Goal: Information Seeking & Learning: Understand process/instructions

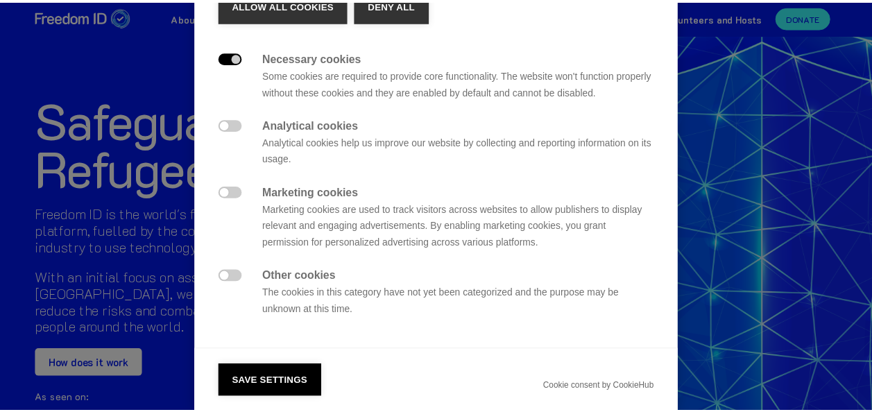
scroll to position [118, 0]
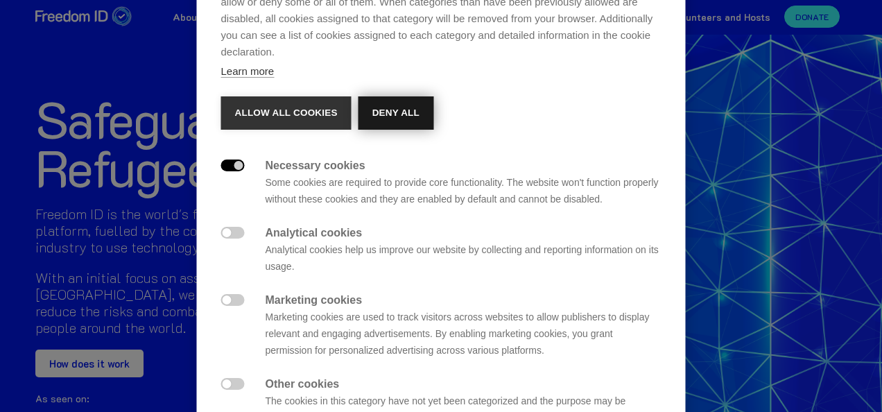
click at [404, 108] on button "Deny all" at bounding box center [395, 112] width 75 height 33
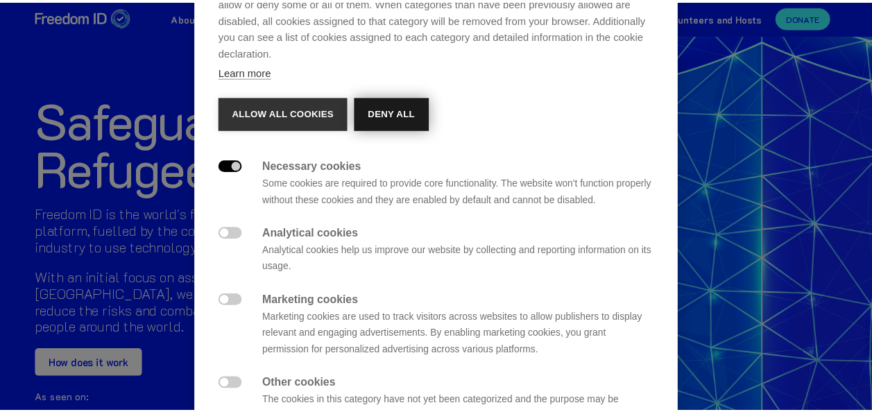
scroll to position [0, 0]
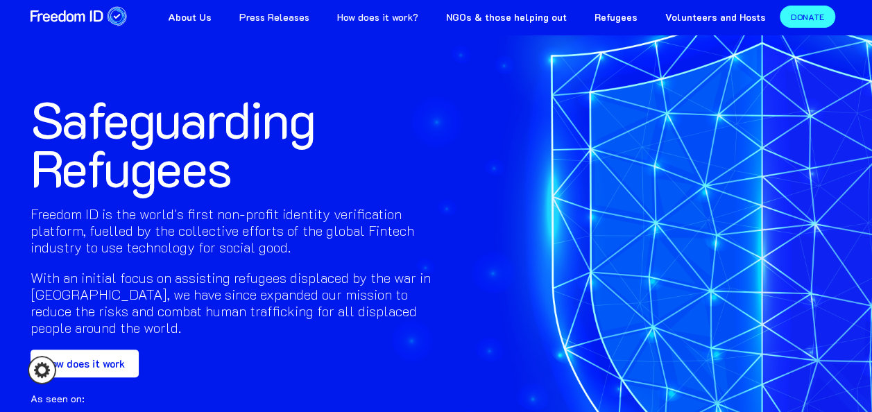
click at [408, 11] on link "How does it work?" at bounding box center [377, 15] width 109 height 31
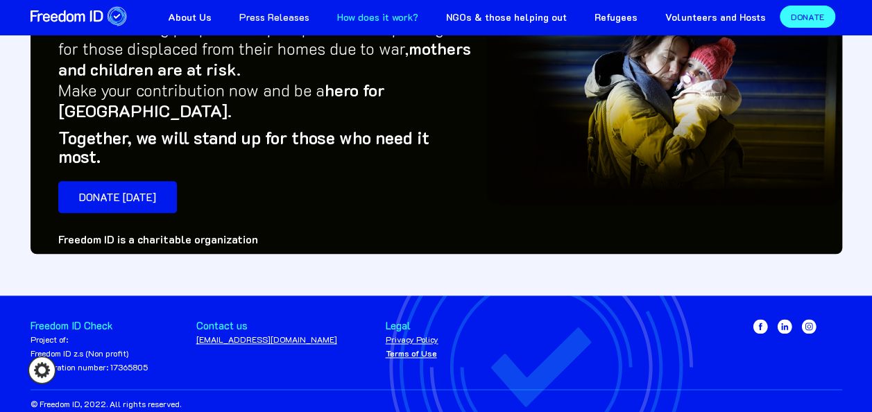
scroll to position [697, 0]
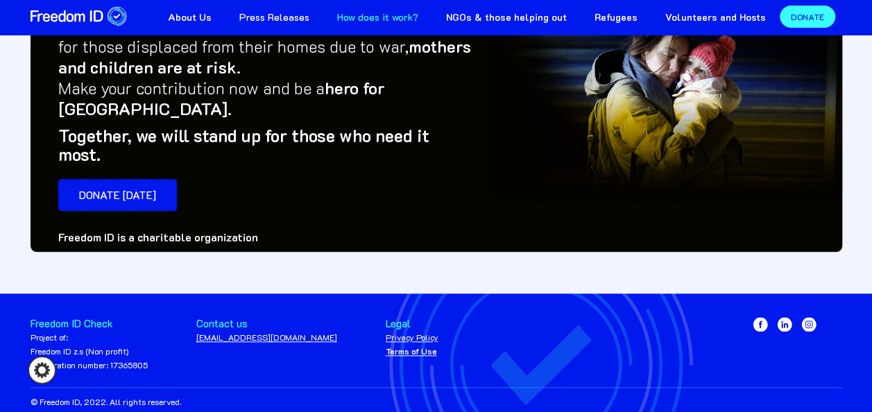
click at [248, 331] on link "[EMAIL_ADDRESS][DOMAIN_NAME]" at bounding box center [266, 336] width 141 height 11
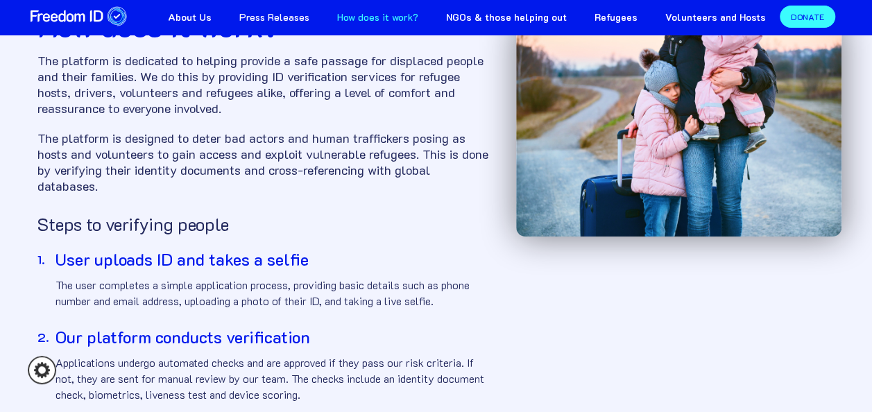
scroll to position [78, 0]
click at [610, 330] on div "How does it work? The platform is dedicated to helping provide a safe passage f…" at bounding box center [436, 229] width 811 height 544
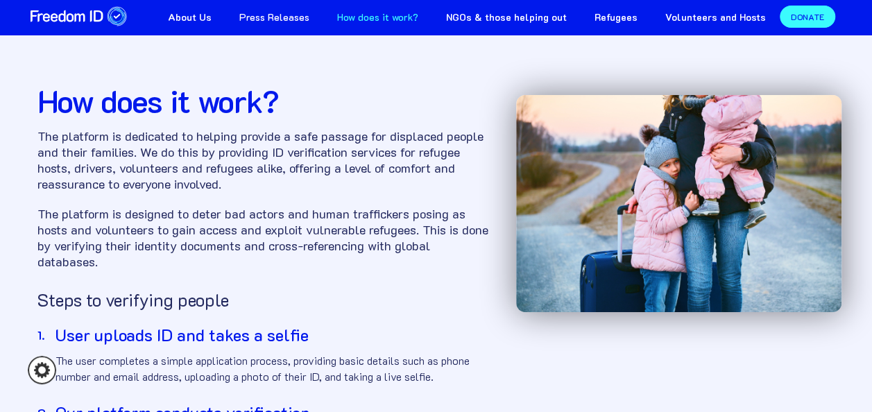
scroll to position [0, 0]
